Goal: Navigation & Orientation: Find specific page/section

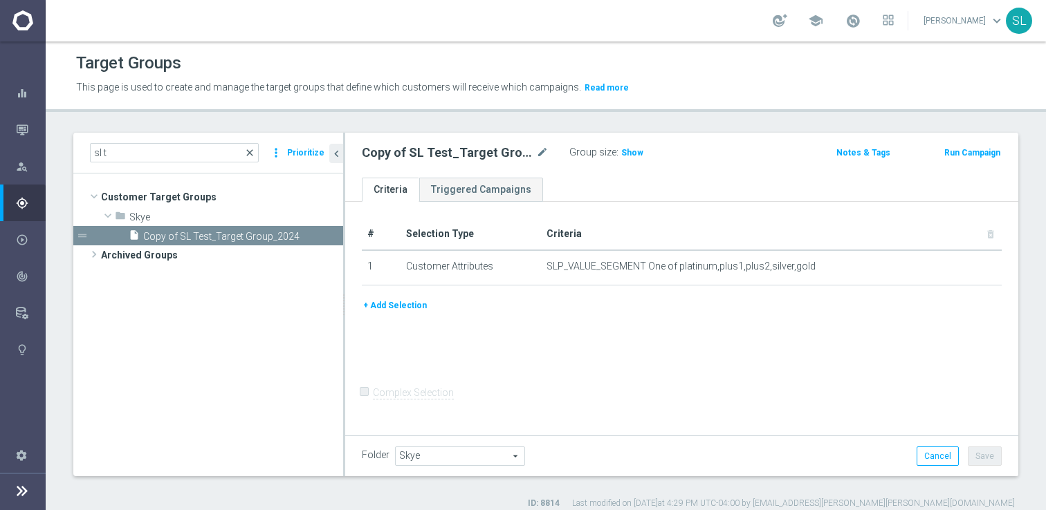
click at [252, 154] on span "close" at bounding box center [249, 152] width 11 height 11
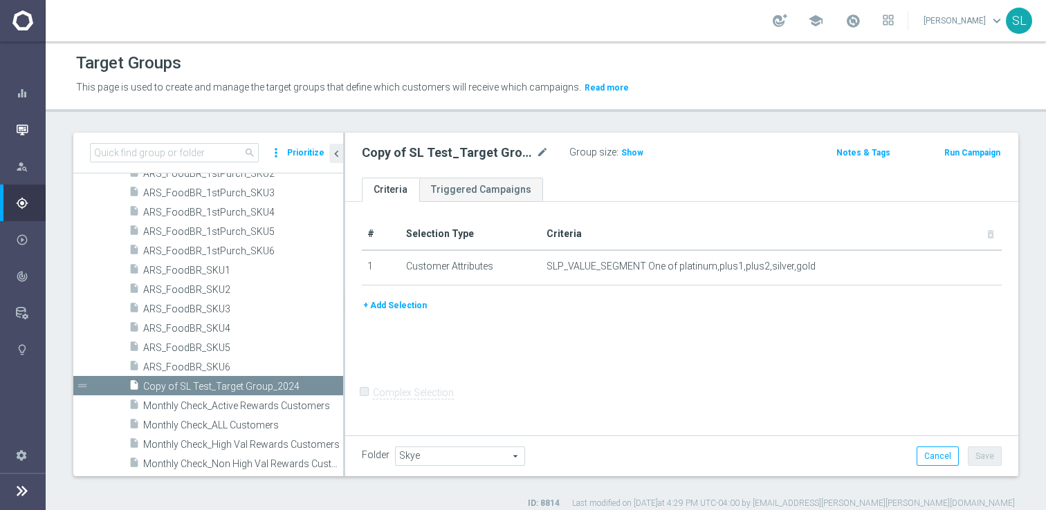
click at [20, 127] on icon "button" at bounding box center [22, 130] width 12 height 12
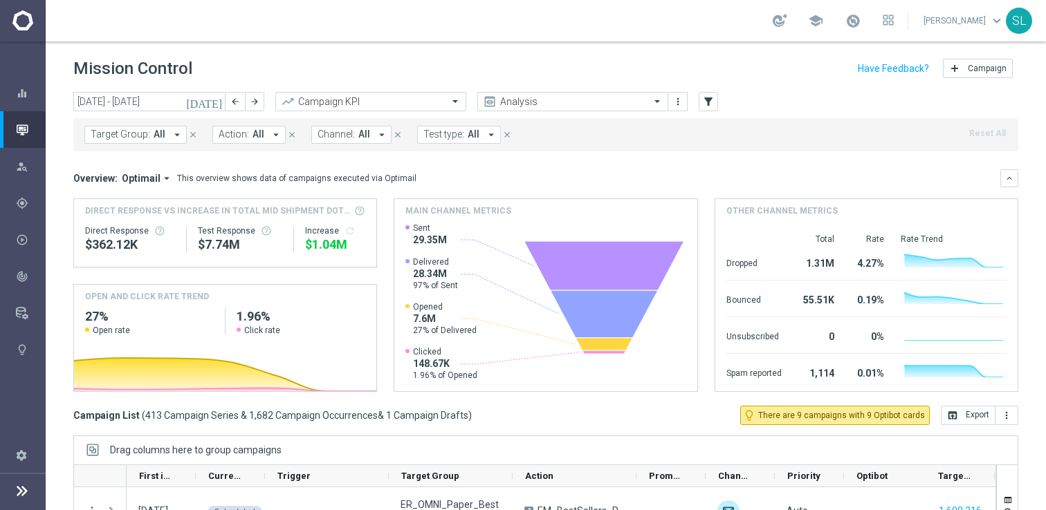
click at [672, 71] on div "Mission Control add Campaign" at bounding box center [545, 68] width 945 height 27
